Goal: Find specific page/section: Find specific page/section

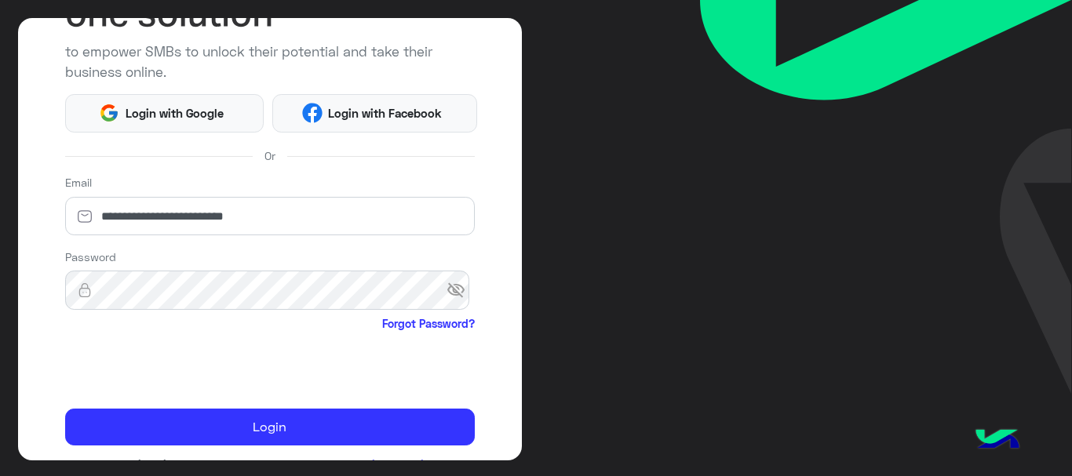
scroll to position [192, 0]
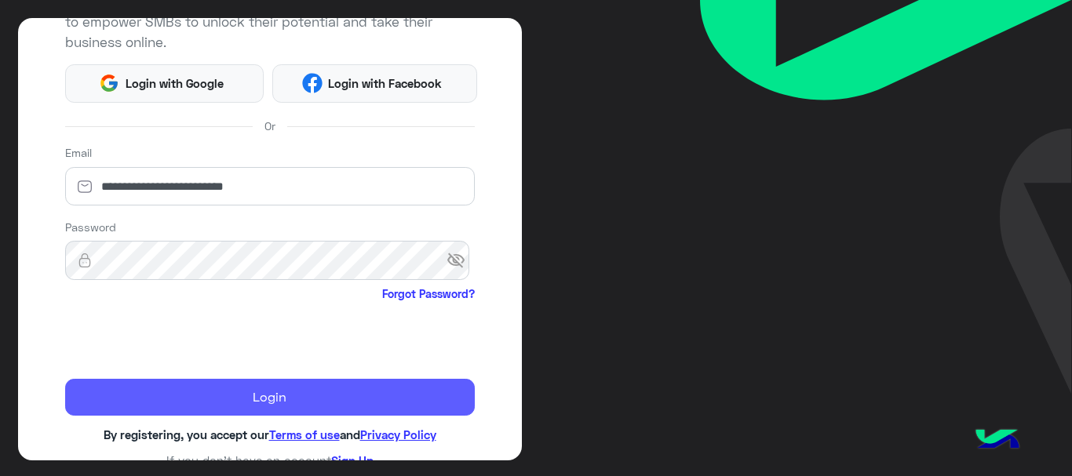
click at [134, 393] on button "Login" at bounding box center [270, 398] width 410 height 38
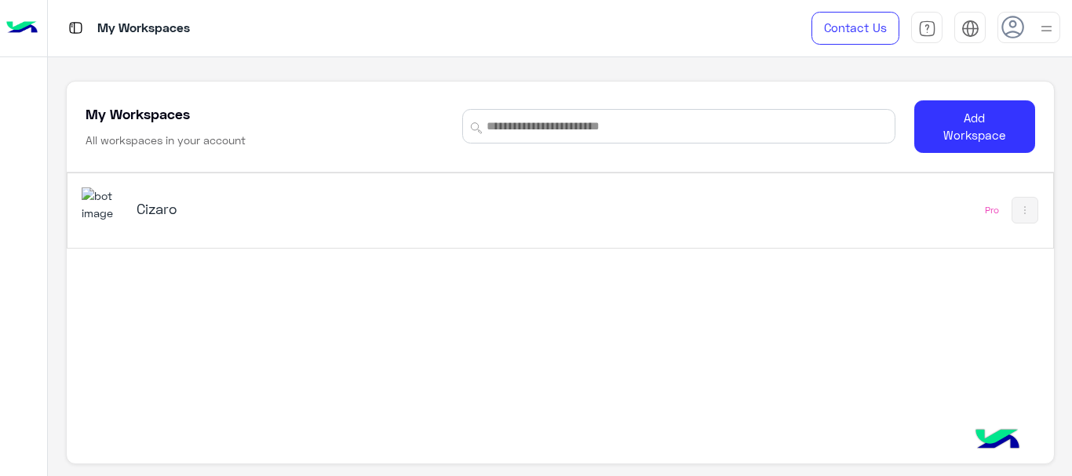
click at [303, 193] on div "Cizaro" at bounding box center [369, 211] width 574 height 46
